Goal: Task Accomplishment & Management: Complete application form

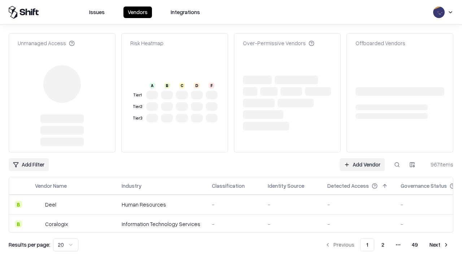
click at [362, 165] on link "Add Vendor" at bounding box center [362, 164] width 45 height 13
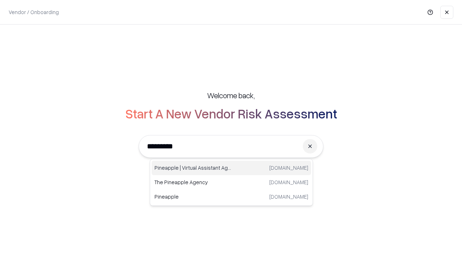
click at [232, 168] on div "Pineapple | Virtual Assistant Agency [DOMAIN_NAME]" at bounding box center [232, 168] width 160 height 14
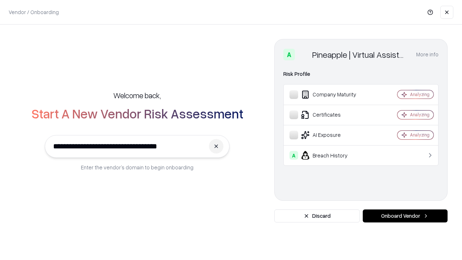
type input "**********"
click at [405, 216] on button "Onboard Vendor" at bounding box center [405, 216] width 85 height 13
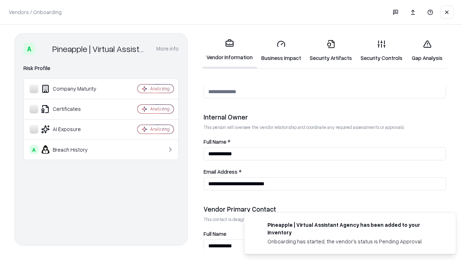
scroll to position [374, 0]
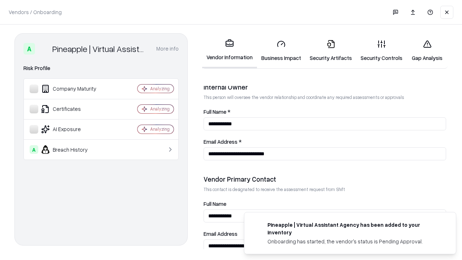
click at [281, 51] on link "Business Impact" at bounding box center [281, 51] width 48 height 34
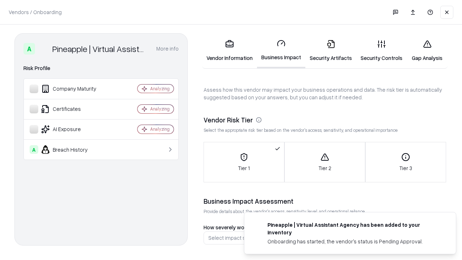
click at [331, 51] on link "Security Artifacts" at bounding box center [331, 51] width 51 height 34
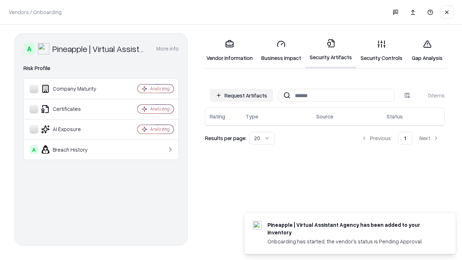
click at [242, 95] on button "Request Artifacts" at bounding box center [241, 95] width 63 height 13
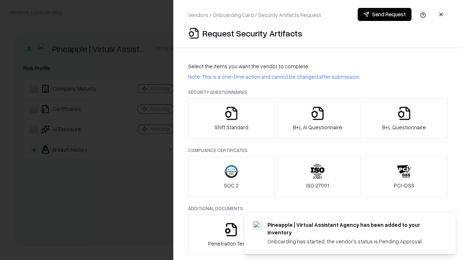
click at [231, 118] on icon "button" at bounding box center [231, 113] width 14 height 14
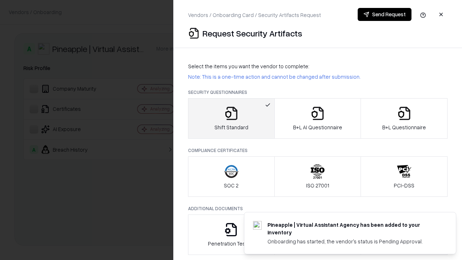
click at [385, 14] on button "Send Request" at bounding box center [385, 14] width 54 height 13
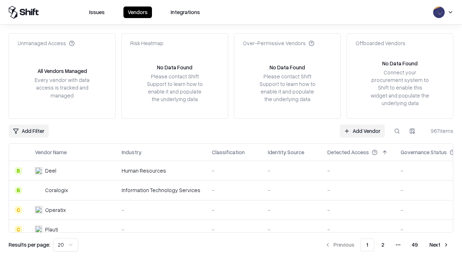
click at [397, 131] on button at bounding box center [397, 131] width 13 height 13
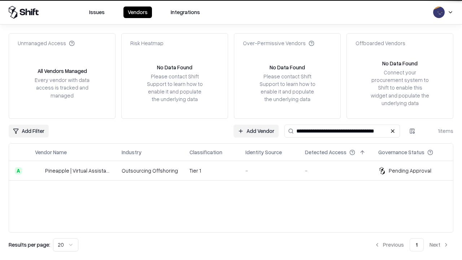
type input "**********"
click at [236, 171] on td "Tier 1" at bounding box center [212, 171] width 56 height 20
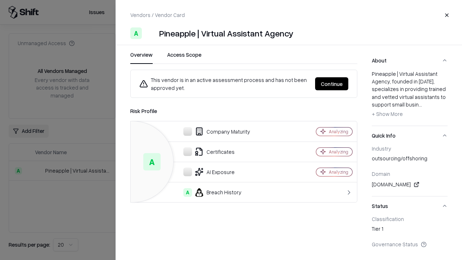
click at [332, 84] on button "Continue" at bounding box center [331, 83] width 33 height 13
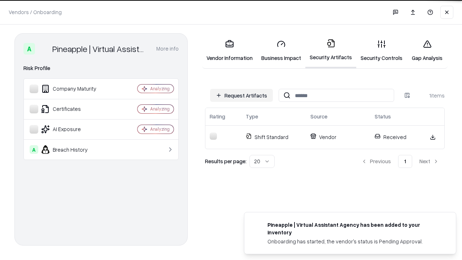
click at [382, 51] on link "Security Controls" at bounding box center [382, 51] width 51 height 34
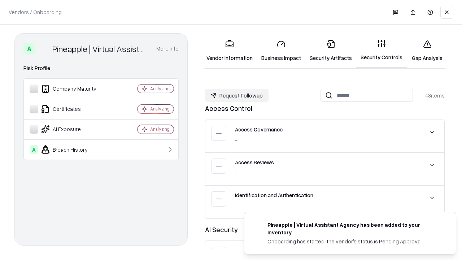
click at [237, 95] on button "Request Followup" at bounding box center [237, 95] width 64 height 13
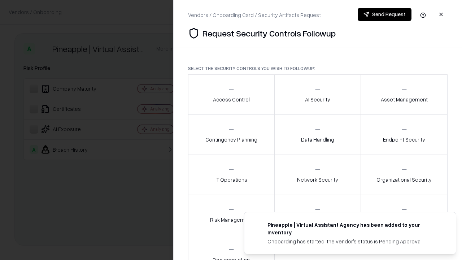
click at [231, 95] on div "Access Control" at bounding box center [231, 95] width 37 height 18
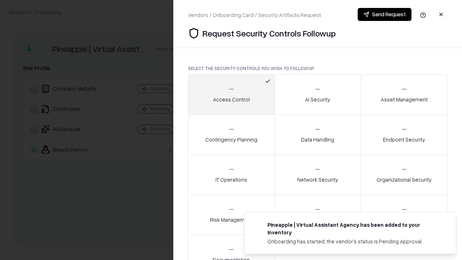
click at [385, 14] on button "Send Request" at bounding box center [385, 14] width 54 height 13
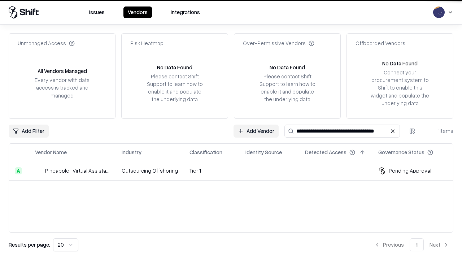
type input "**********"
click at [236, 171] on td "Tier 1" at bounding box center [212, 171] width 56 height 20
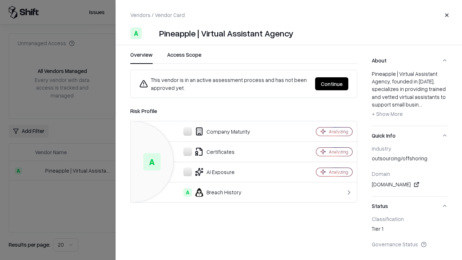
click at [332, 84] on button "Continue" at bounding box center [331, 83] width 33 height 13
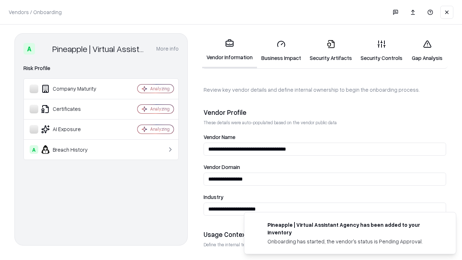
click at [427, 51] on link "Gap Analysis" at bounding box center [427, 51] width 41 height 34
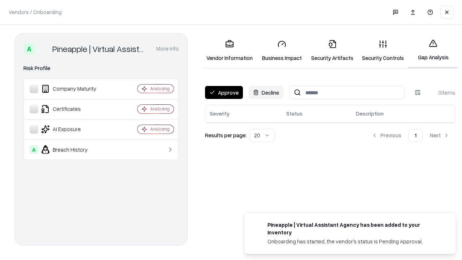
click at [224, 92] on button "Approve" at bounding box center [224, 92] width 38 height 13
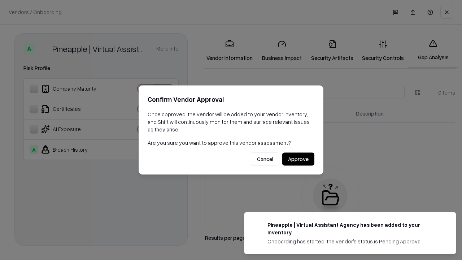
click at [298, 159] on button "Approve" at bounding box center [298, 159] width 32 height 13
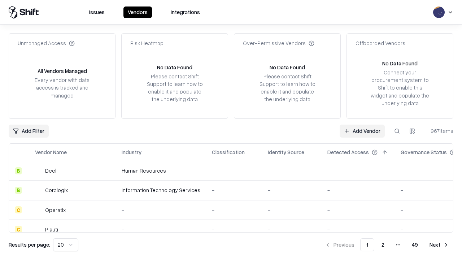
type input "**********"
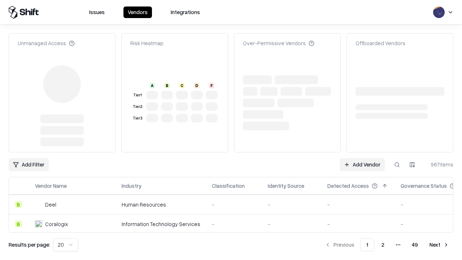
click at [362, 165] on link "Add Vendor" at bounding box center [362, 164] width 45 height 13
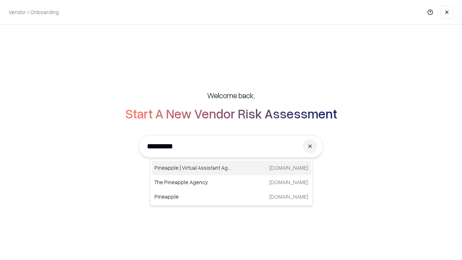
click at [232, 168] on div "Pineapple | Virtual Assistant Agency [DOMAIN_NAME]" at bounding box center [232, 168] width 160 height 14
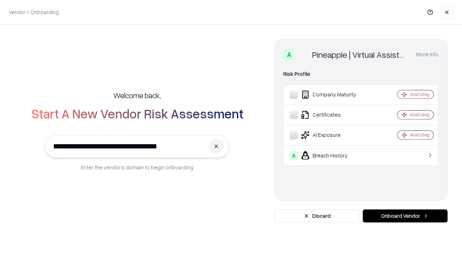
type input "**********"
click at [405, 216] on button "Onboard Vendor" at bounding box center [405, 216] width 85 height 13
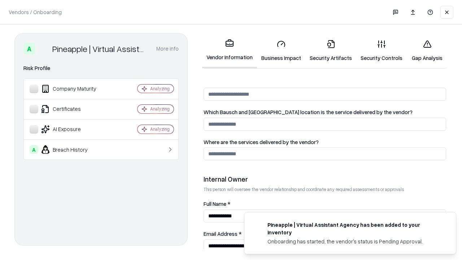
scroll to position [374, 0]
